Goal: Task Accomplishment & Management: Manage account settings

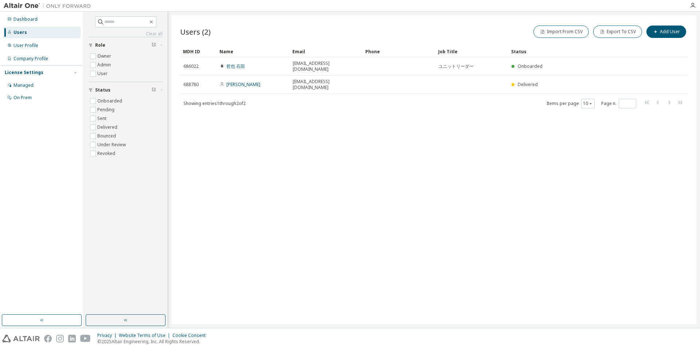
click at [398, 207] on div "Users (2) Import From CSV Export To CSV Add User Clear Load Save Save As Field …" at bounding box center [433, 169] width 525 height 309
click at [28, 84] on div "Managed" at bounding box center [23, 85] width 20 height 6
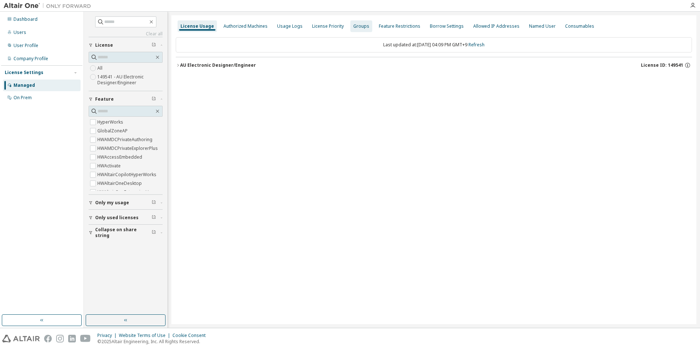
click at [353, 27] on div "Groups" at bounding box center [361, 26] width 16 height 6
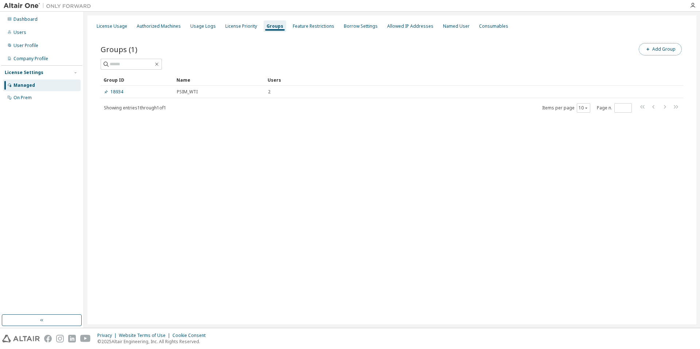
click at [459, 50] on button "Add Group" at bounding box center [659, 49] width 43 height 12
click at [459, 22] on icon "button" at bounding box center [687, 23] width 5 height 6
click at [459, 165] on div "License Usage Authorized Machines Usage Logs License Priority Groups Feature Re…" at bounding box center [391, 169] width 609 height 309
